Goal: Find specific page/section: Find specific page/section

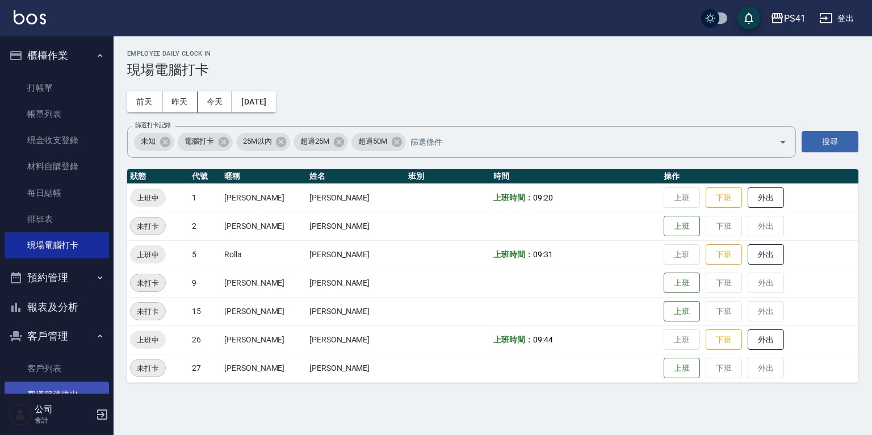
drag, startPoint x: 45, startPoint y: 370, endPoint x: 46, endPoint y: 386, distance: 16.5
click at [45, 370] on link "客戶列表" at bounding box center [57, 368] width 104 height 26
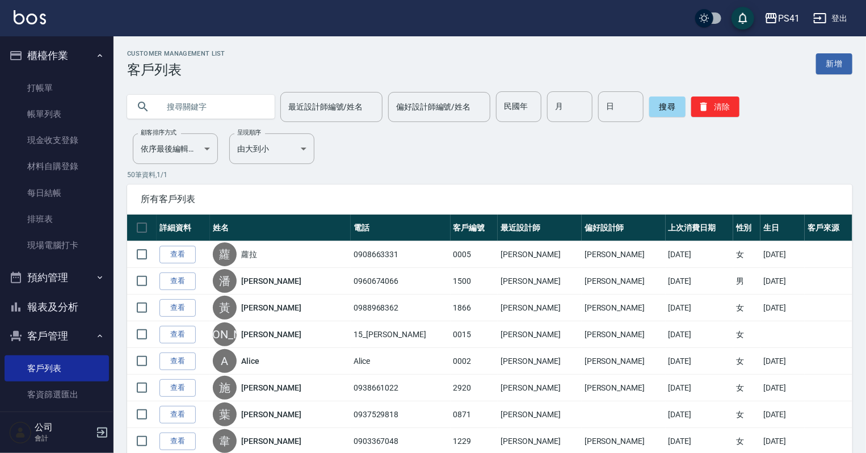
drag, startPoint x: 45, startPoint y: 312, endPoint x: 49, endPoint y: 299, distance: 13.5
click at [45, 312] on button "報表及分析" at bounding box center [57, 307] width 104 height 30
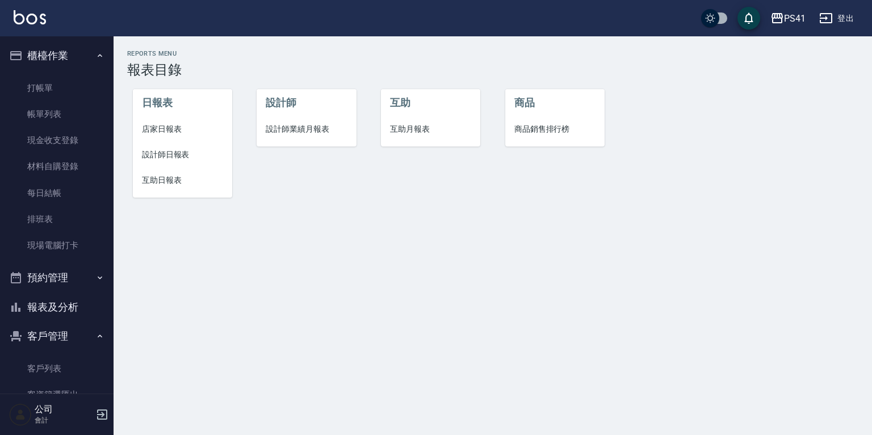
drag, startPoint x: 148, startPoint y: 179, endPoint x: 182, endPoint y: 139, distance: 52.4
click at [150, 179] on span "互助日報表" at bounding box center [182, 180] width 81 height 12
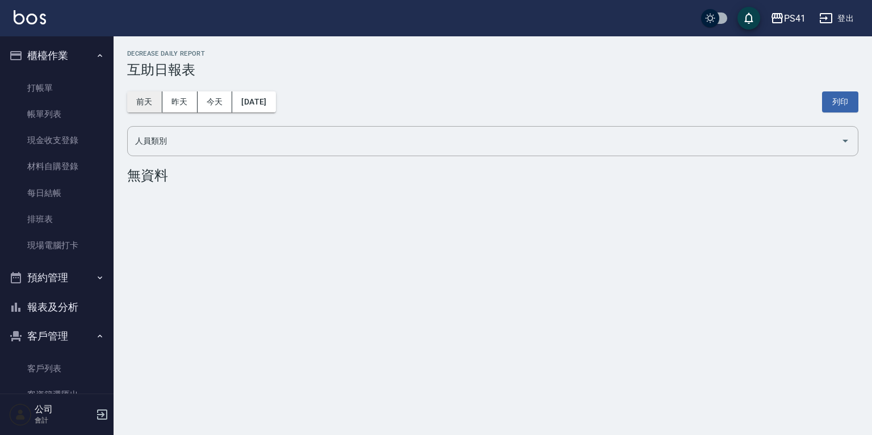
drag, startPoint x: 141, startPoint y: 96, endPoint x: 189, endPoint y: 98, distance: 47.7
click at [143, 96] on button "前天" at bounding box center [144, 101] width 35 height 21
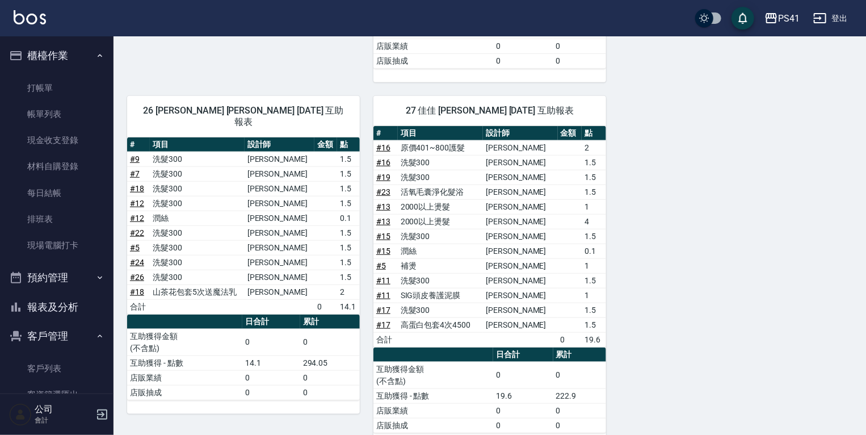
scroll to position [427, 0]
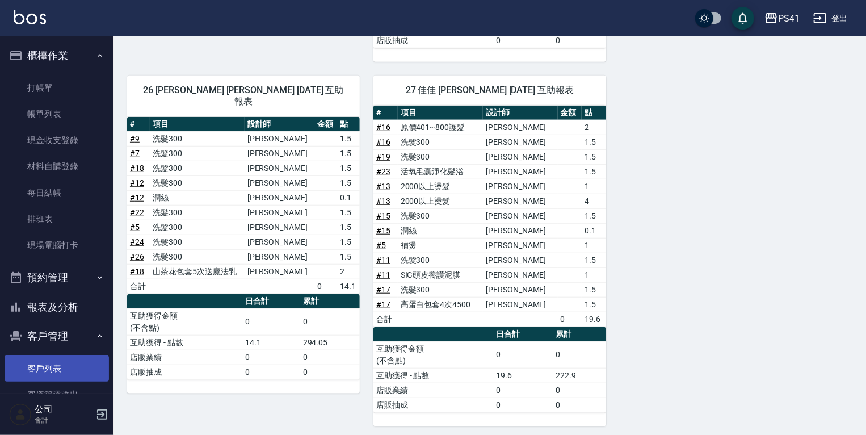
click at [85, 362] on link "客戶列表" at bounding box center [57, 368] width 104 height 26
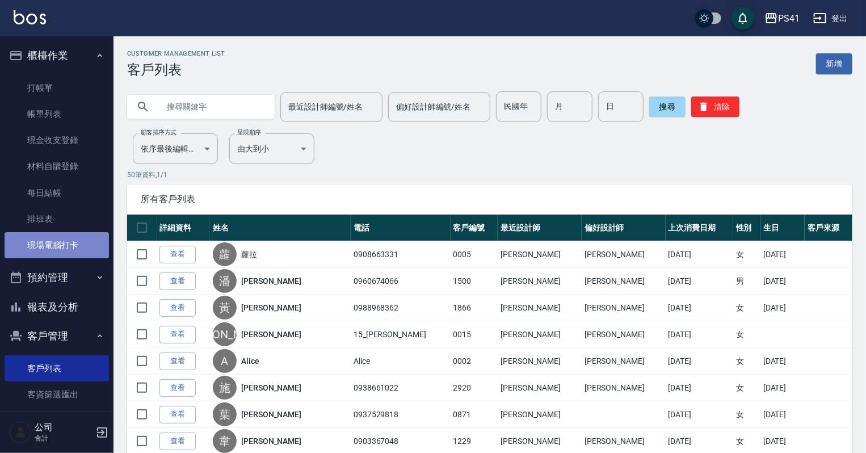
click at [57, 242] on link "現場電腦打卡" at bounding box center [57, 245] width 104 height 26
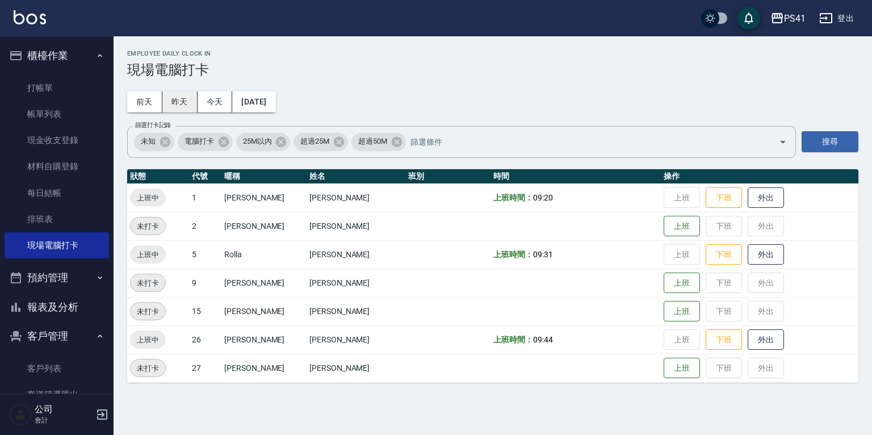
drag, startPoint x: 173, startPoint y: 113, endPoint x: 173, endPoint y: 106, distance: 7.4
click at [173, 106] on div "Employee Daily Clock In 現場電腦打卡 [DATE] [DATE] [DATE] [DATE] 篩選打卡記錄 未知 電腦打卡 25M以內…" at bounding box center [493, 216] width 759 height 360
drag, startPoint x: 161, startPoint y: 109, endPoint x: 175, endPoint y: 111, distance: 13.8
click at [175, 111] on div "[DATE] [DATE] [DATE] [DATE]" at bounding box center [201, 101] width 149 height 21
click at [144, 107] on button "前天" at bounding box center [144, 101] width 35 height 21
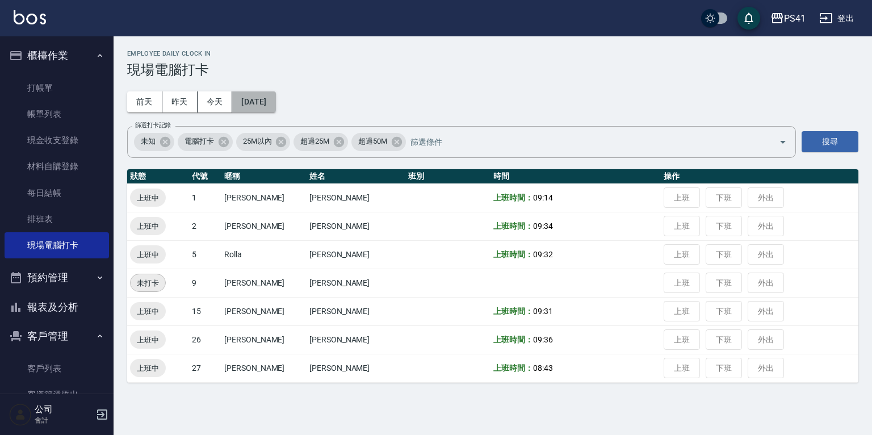
click at [274, 104] on button "[DATE]" at bounding box center [253, 101] width 43 height 21
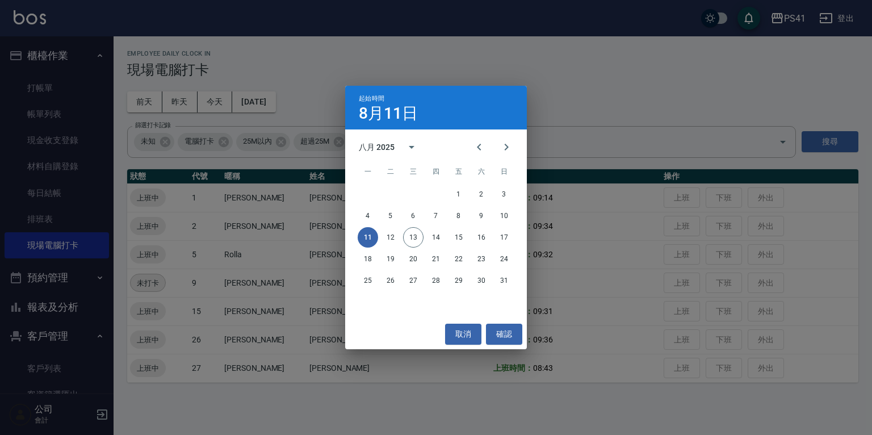
click at [209, 188] on div "起始時間 [DATE] 八月 2025 一 二 三 四 五 六 日 1 2 3 4 5 6 7 8 9 10 11 12 13 14 15 16 17 18 …" at bounding box center [436, 217] width 872 height 435
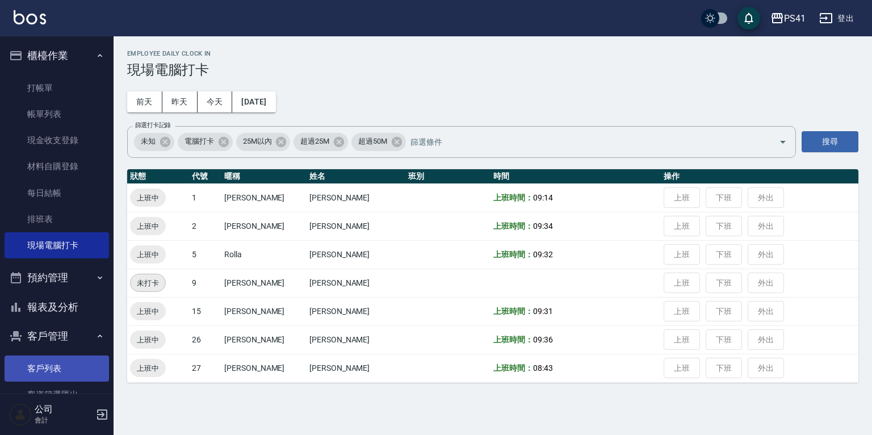
drag, startPoint x: 73, startPoint y: 361, endPoint x: 73, endPoint y: 376, distance: 15.3
click at [73, 361] on link "客戶列表" at bounding box center [57, 368] width 104 height 26
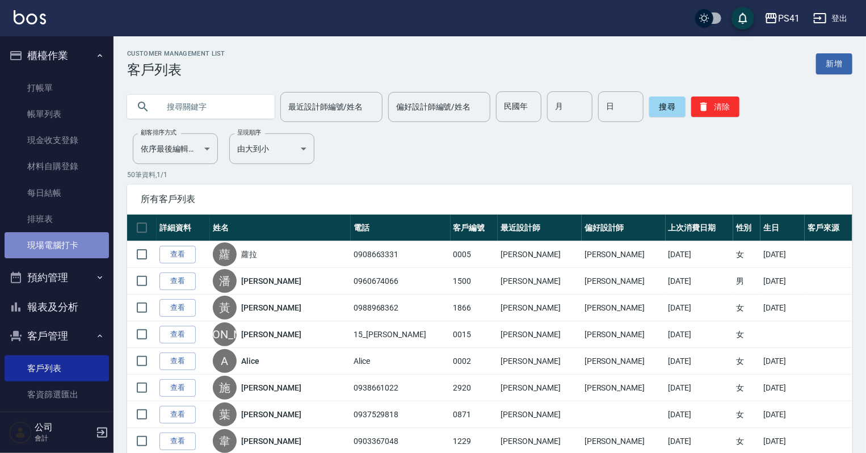
click at [79, 241] on link "現場電腦打卡" at bounding box center [57, 245] width 104 height 26
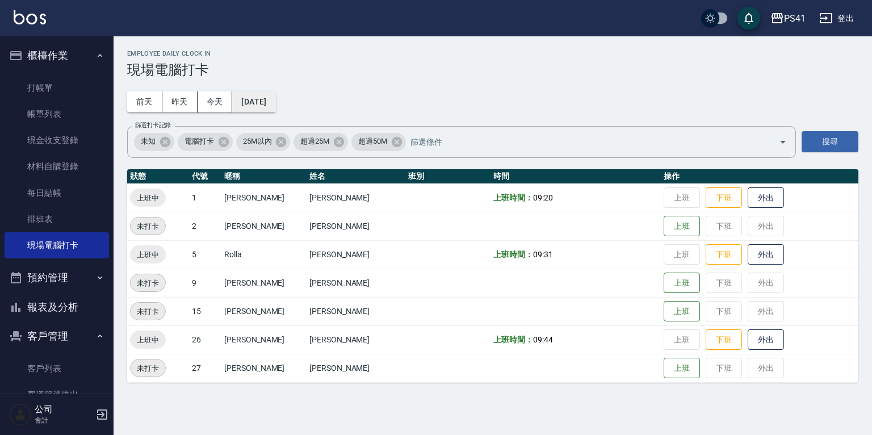
click at [266, 102] on button "[DATE]" at bounding box center [253, 101] width 43 height 21
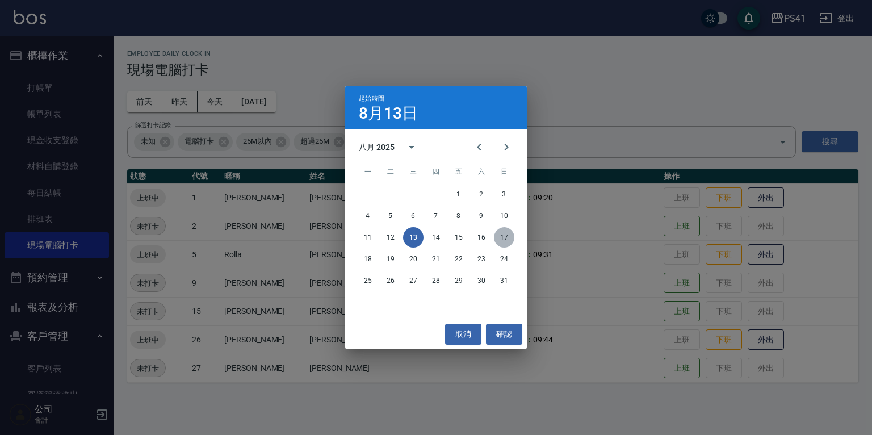
click at [498, 235] on button "17" at bounding box center [504, 237] width 20 height 20
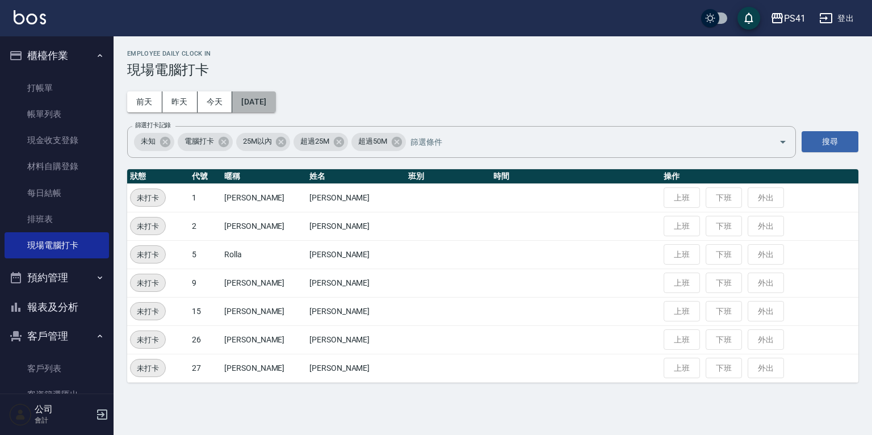
click at [263, 104] on button "[DATE]" at bounding box center [253, 101] width 43 height 21
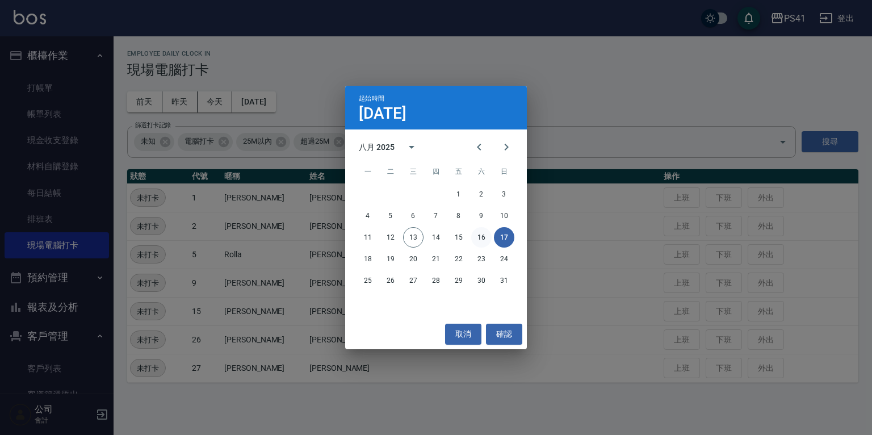
click at [488, 238] on button "16" at bounding box center [481, 237] width 20 height 20
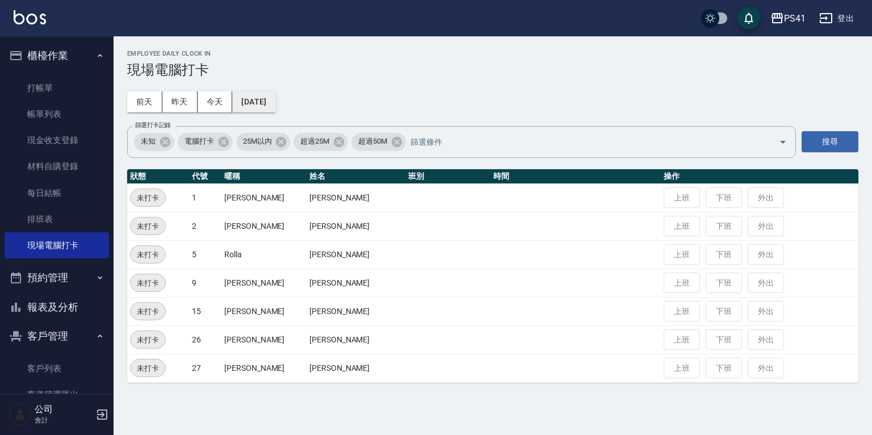
click at [254, 98] on button "[DATE]" at bounding box center [253, 101] width 43 height 21
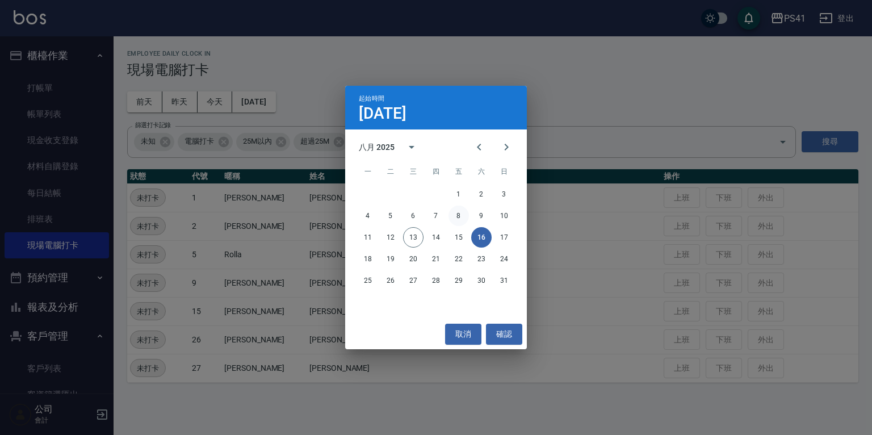
click at [462, 211] on button "8" at bounding box center [459, 216] width 20 height 20
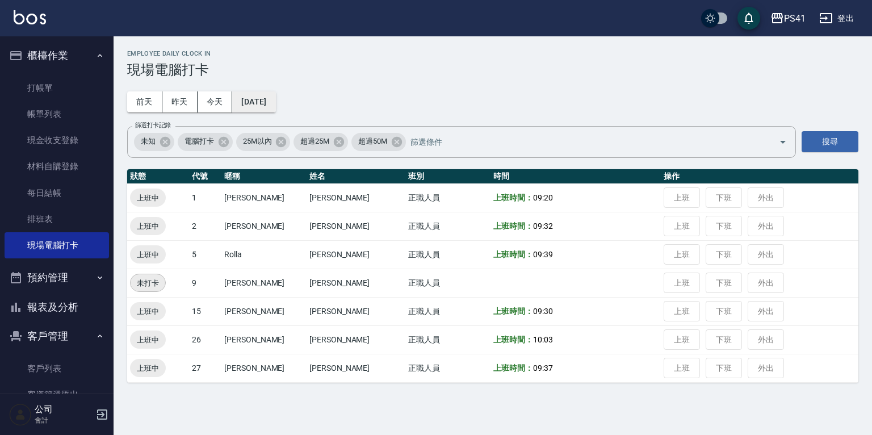
click at [257, 99] on button "[DATE]" at bounding box center [253, 101] width 43 height 21
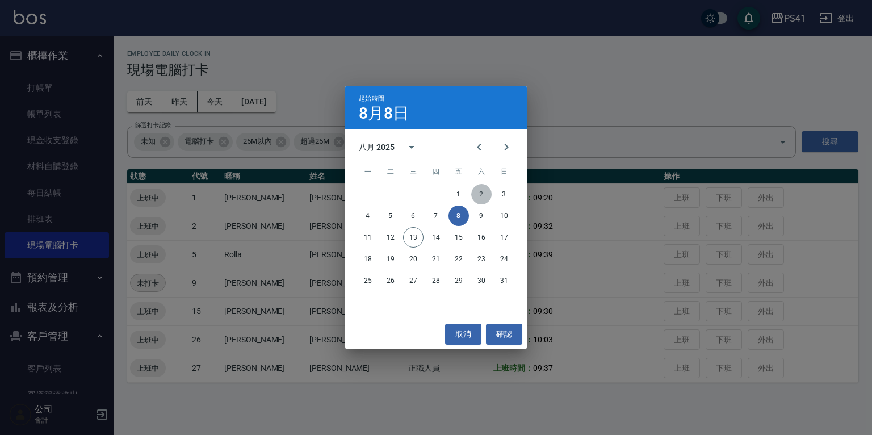
click at [481, 190] on button "2" at bounding box center [481, 194] width 20 height 20
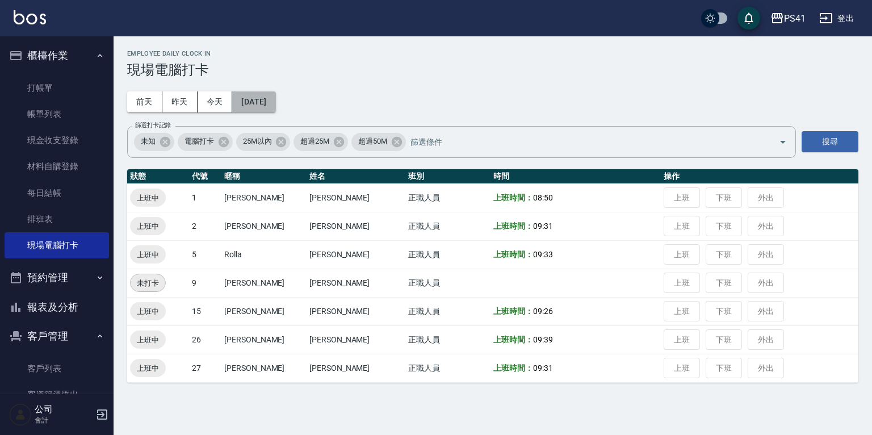
click at [275, 102] on button "[DATE]" at bounding box center [253, 101] width 43 height 21
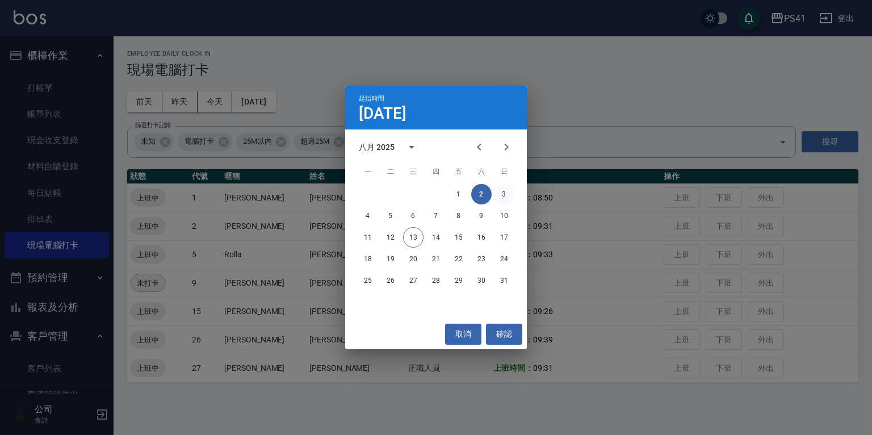
click at [505, 197] on button "3" at bounding box center [504, 194] width 20 height 20
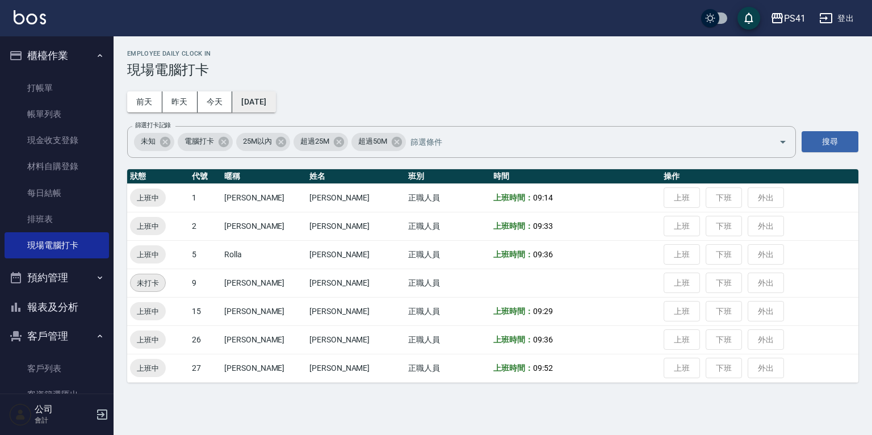
click at [275, 95] on button "[DATE]" at bounding box center [253, 101] width 43 height 21
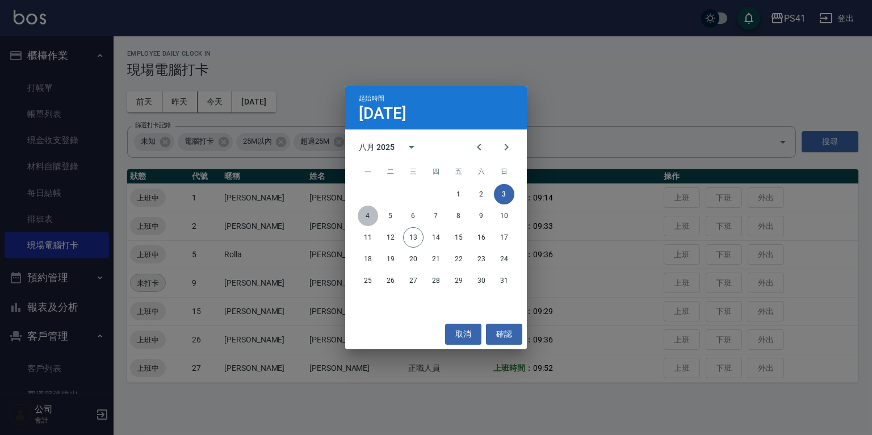
click at [370, 216] on button "4" at bounding box center [368, 216] width 20 height 20
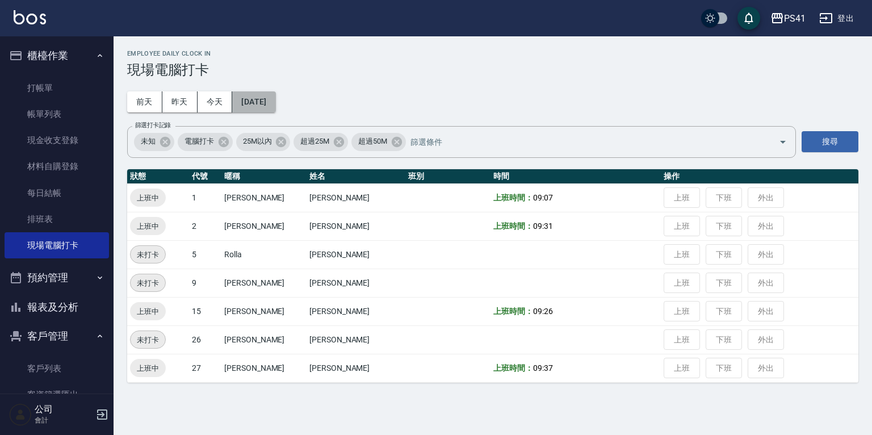
click at [259, 104] on button "[DATE]" at bounding box center [253, 101] width 43 height 21
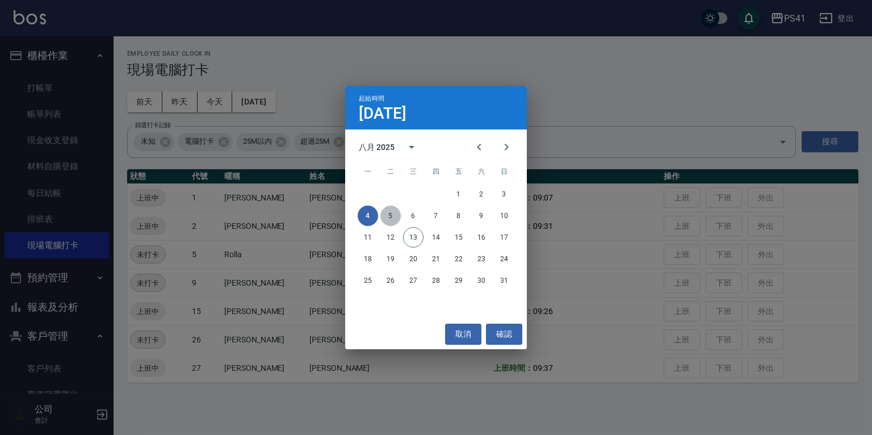
click at [389, 217] on button "5" at bounding box center [390, 216] width 20 height 20
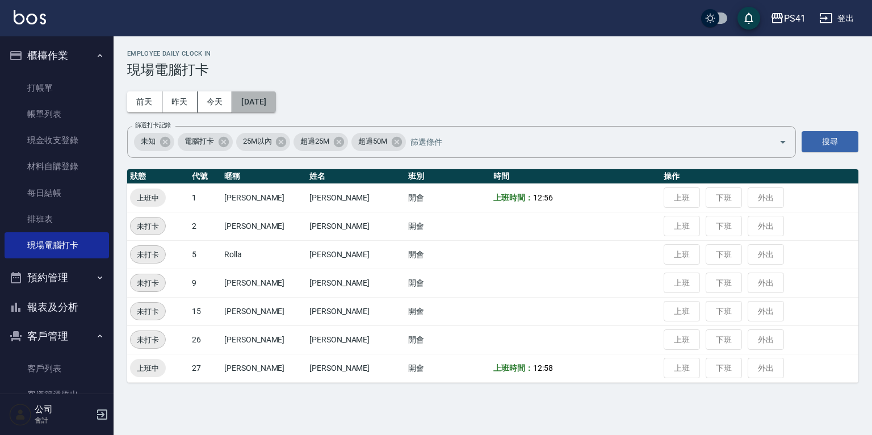
click at [266, 95] on button "[DATE]" at bounding box center [253, 101] width 43 height 21
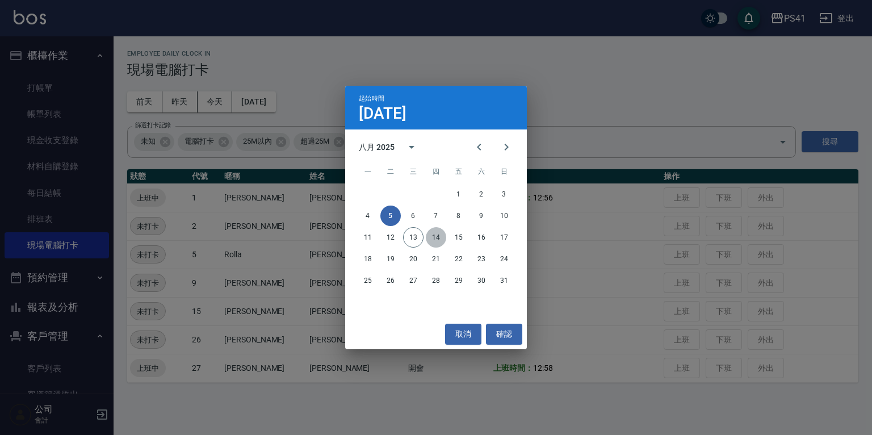
click at [437, 234] on button "14" at bounding box center [436, 237] width 20 height 20
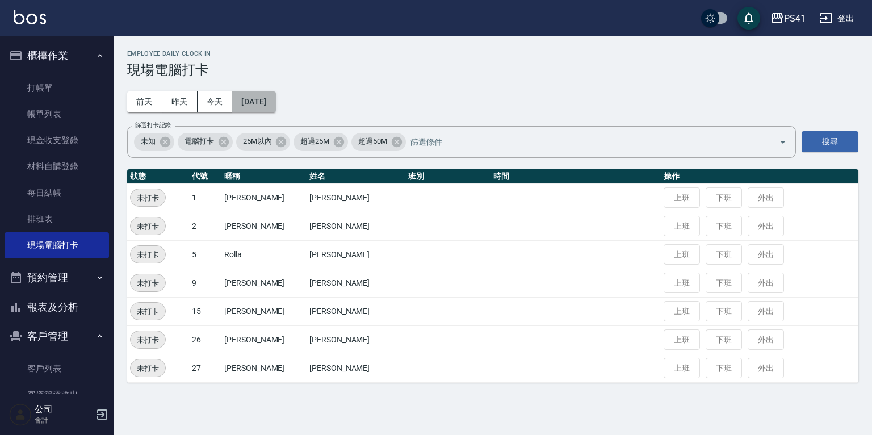
click at [275, 108] on button "[DATE]" at bounding box center [253, 101] width 43 height 21
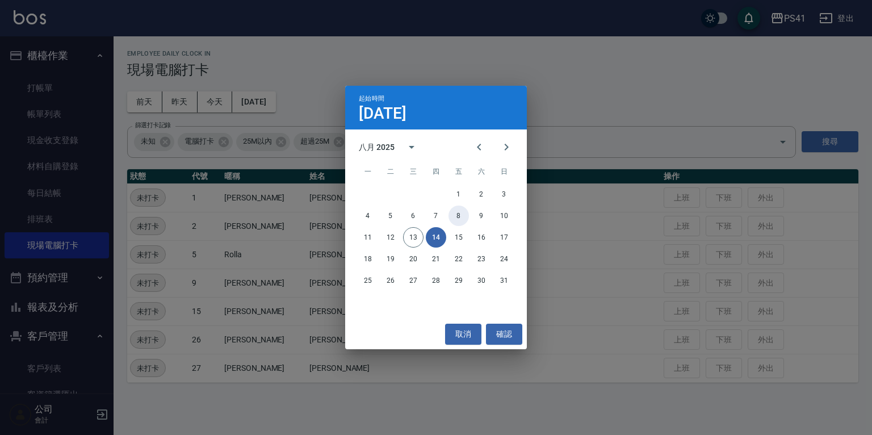
click at [459, 220] on button "8" at bounding box center [459, 216] width 20 height 20
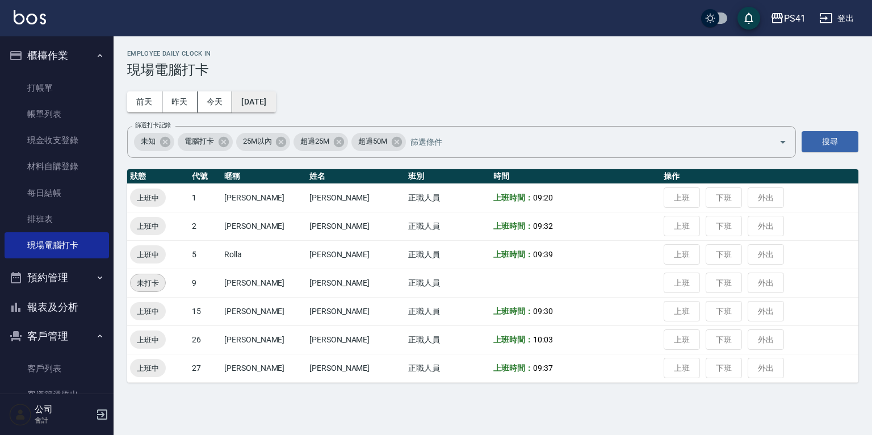
click at [251, 98] on button "[DATE]" at bounding box center [253, 101] width 43 height 21
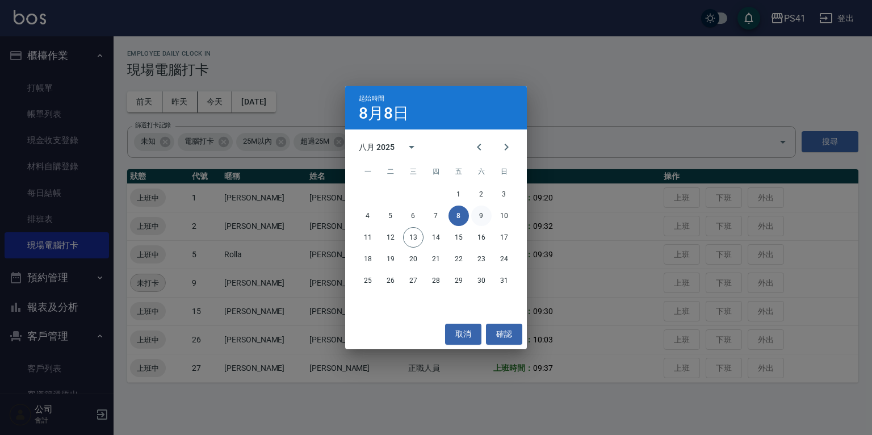
click at [482, 215] on button "9" at bounding box center [481, 216] width 20 height 20
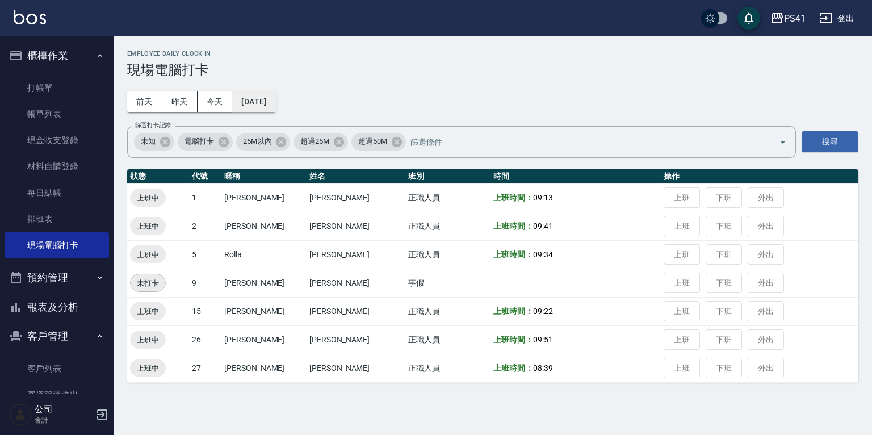
click at [266, 98] on button "[DATE]" at bounding box center [253, 101] width 43 height 21
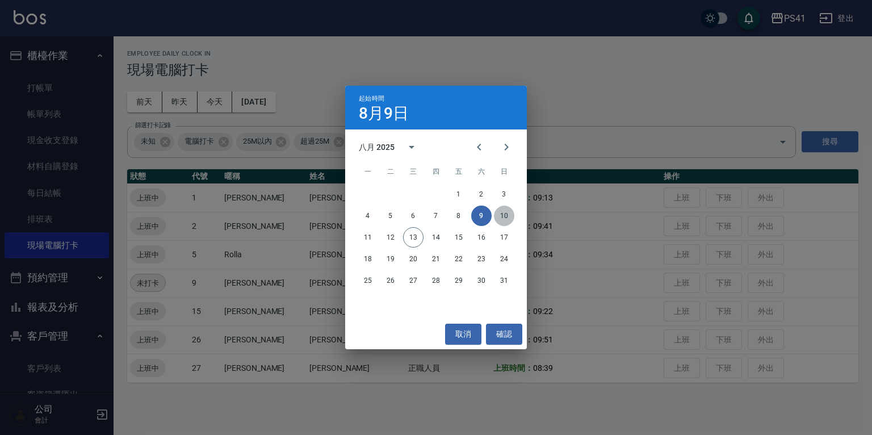
click at [509, 215] on button "10" at bounding box center [504, 216] width 20 height 20
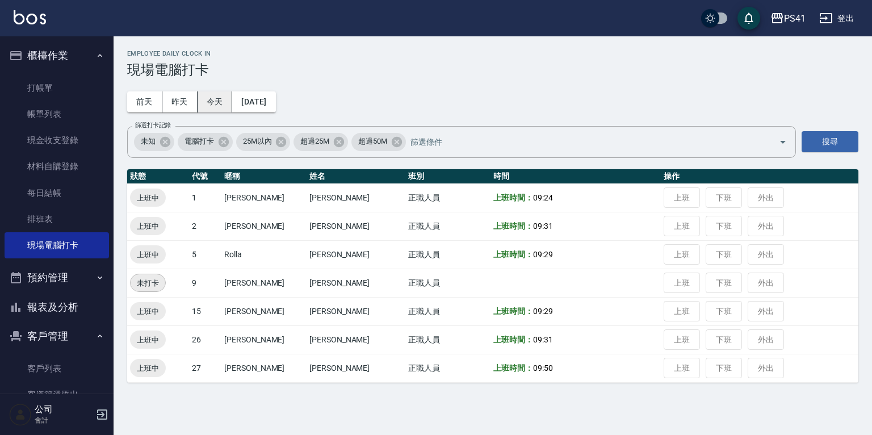
click at [218, 100] on button "今天" at bounding box center [215, 101] width 35 height 21
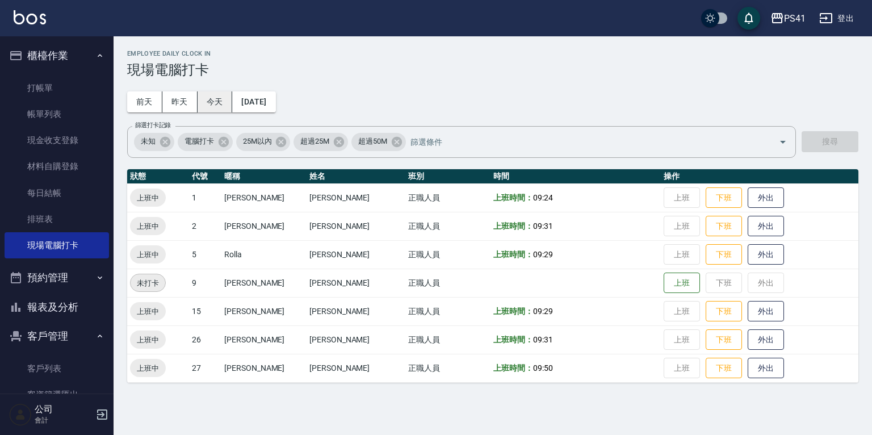
click at [218, 100] on button "今天" at bounding box center [215, 101] width 35 height 21
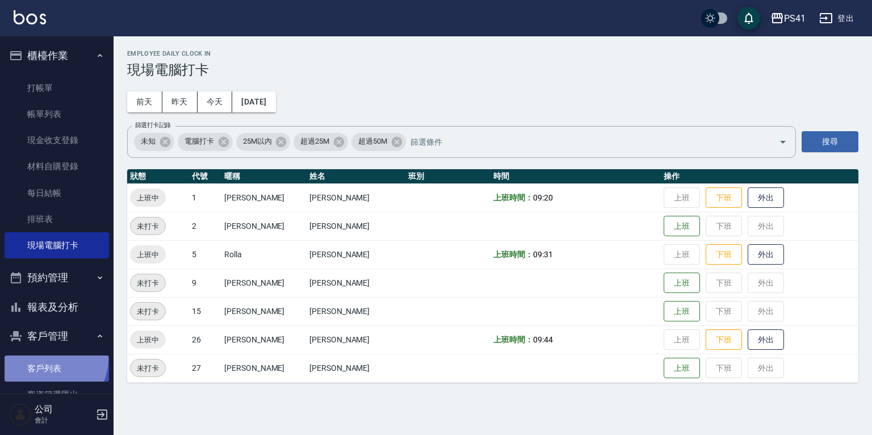
drag, startPoint x: 49, startPoint y: 359, endPoint x: 49, endPoint y: 375, distance: 15.9
click at [49, 358] on link "客戶列表" at bounding box center [57, 368] width 104 height 26
